Goal: Find specific page/section: Find specific page/section

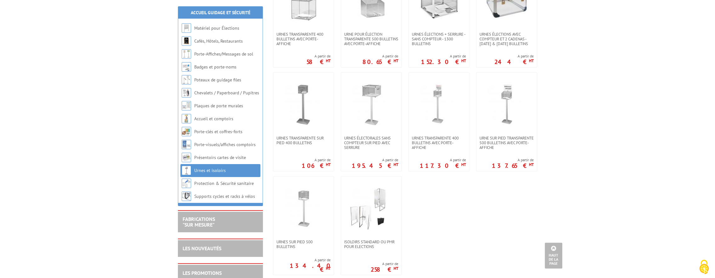
scroll to position [275, 0]
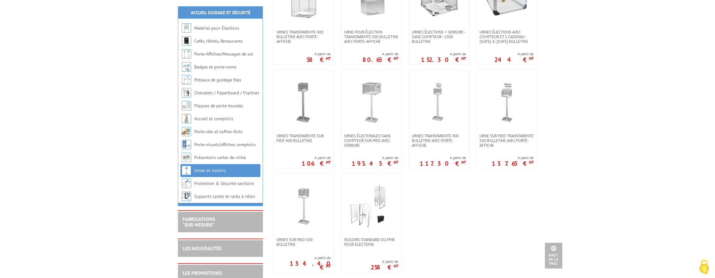
click at [612, 84] on body "Nos équipes sont à votre service du lundi au vendredi de 8h30 à 12h30 et de 13h…" at bounding box center [357, 201] width 715 height 952
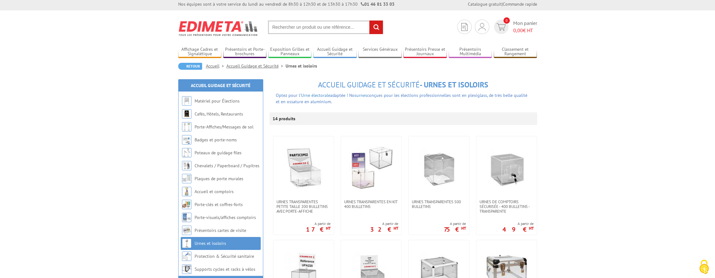
scroll to position [0, 0]
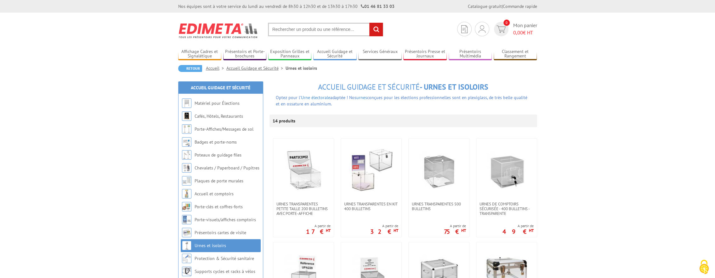
click at [310, 32] on input "text" at bounding box center [325, 30] width 115 height 14
type input "upa222"
click at [369, 23] on input "rechercher" at bounding box center [376, 30] width 14 height 14
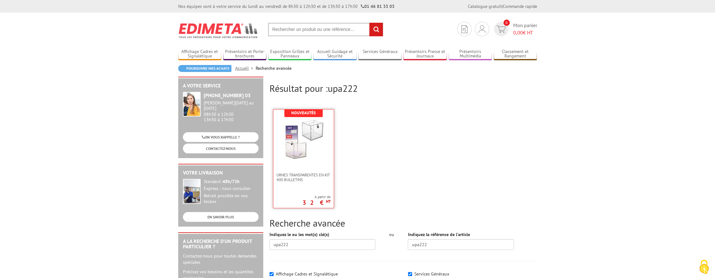
click at [319, 164] on link at bounding box center [303, 140] width 60 height 63
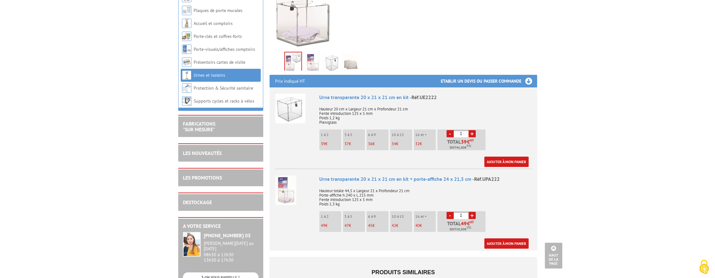
scroll to position [171, 0]
